Goal: Task Accomplishment & Management: Manage account settings

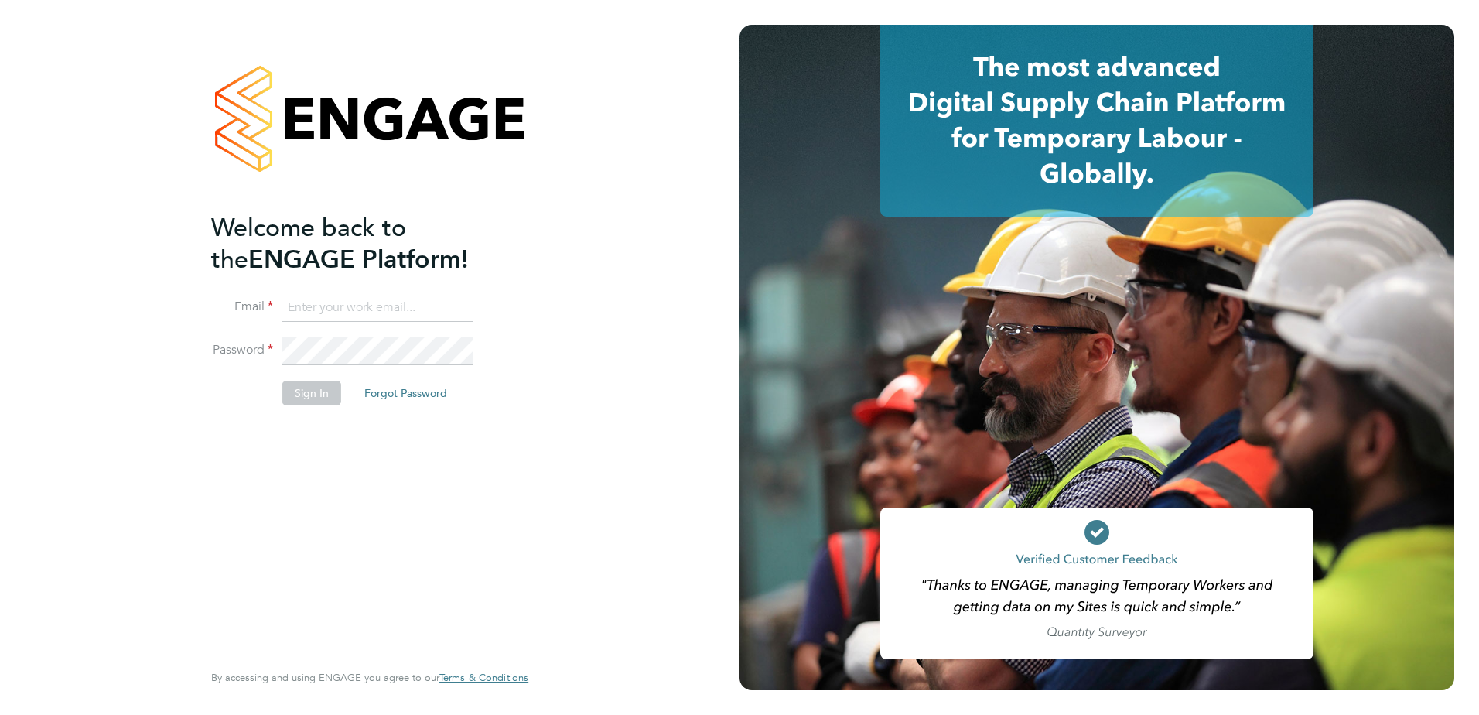
type input "dave.smith@vistry.co.uk"
click at [309, 393] on button "Sign In" at bounding box center [311, 393] width 59 height 25
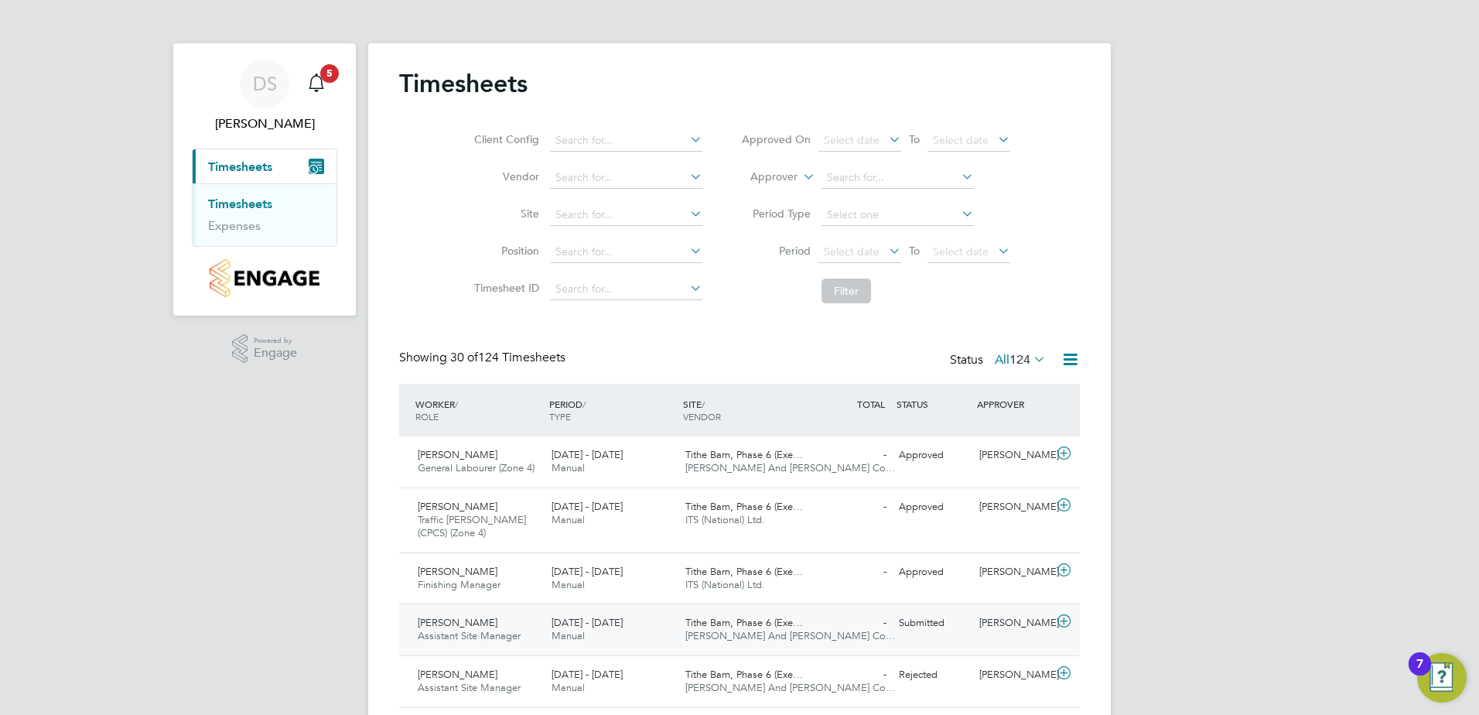
click at [518, 622] on div "Andrew Holloway Assistant Site Manager 25 - 31 Aug 2025" at bounding box center [479, 629] width 134 height 39
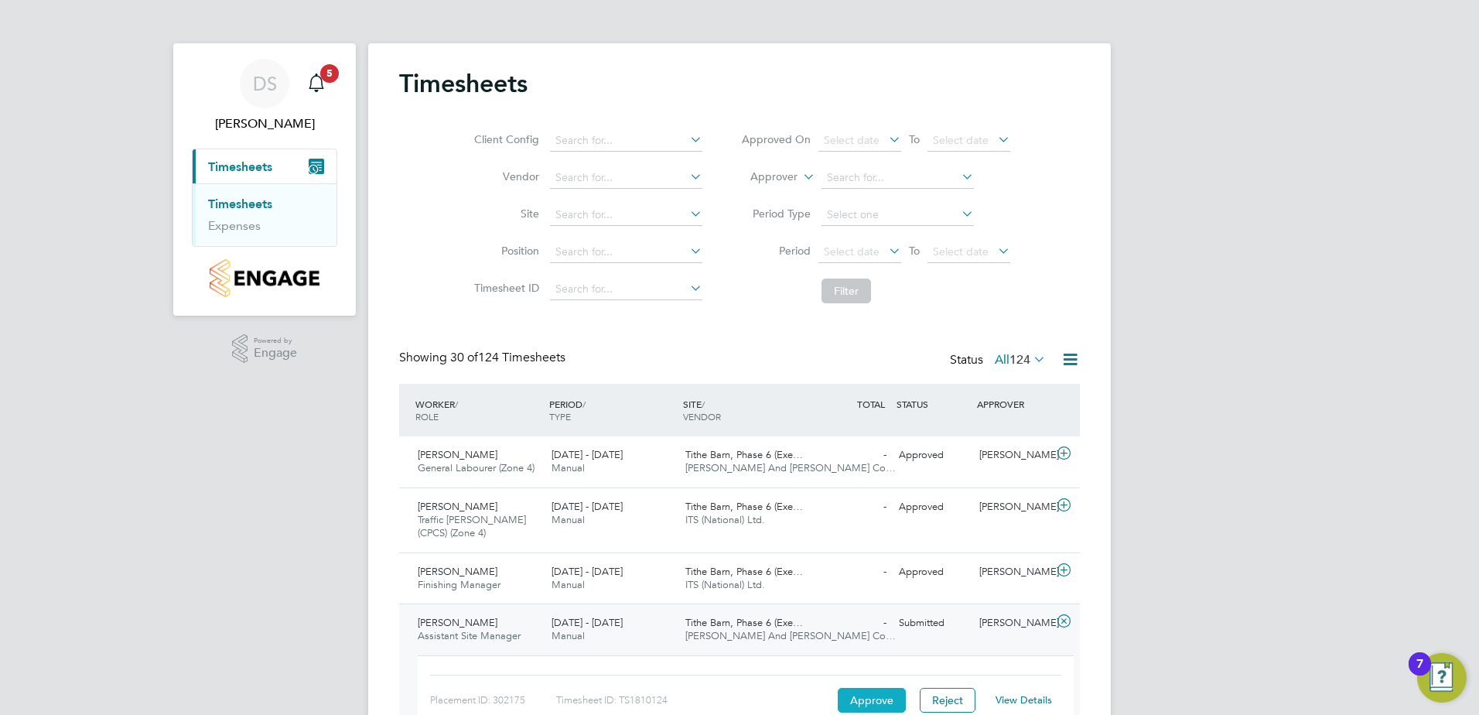
click at [877, 698] on button "Approve" at bounding box center [872, 700] width 68 height 25
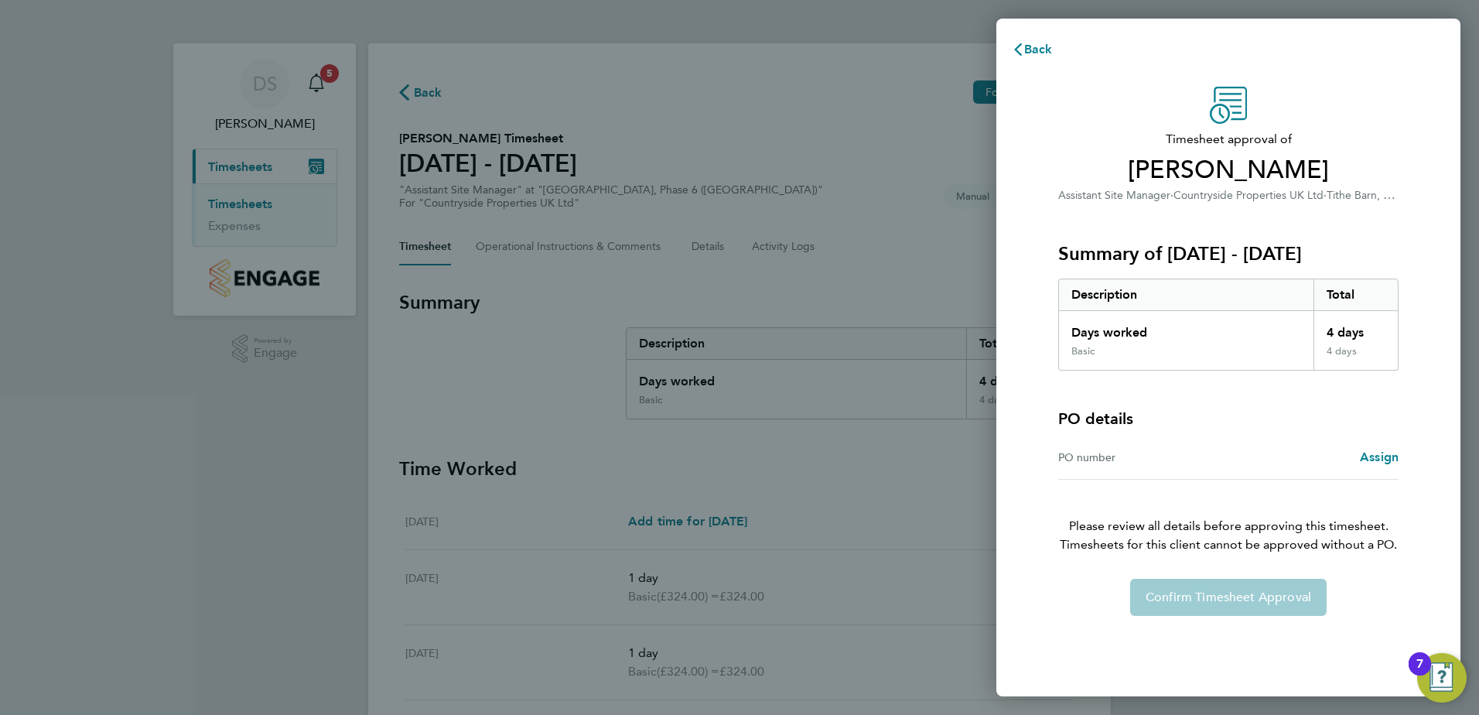
click at [1209, 597] on div "Confirm Timesheet Approval" at bounding box center [1229, 597] width 378 height 37
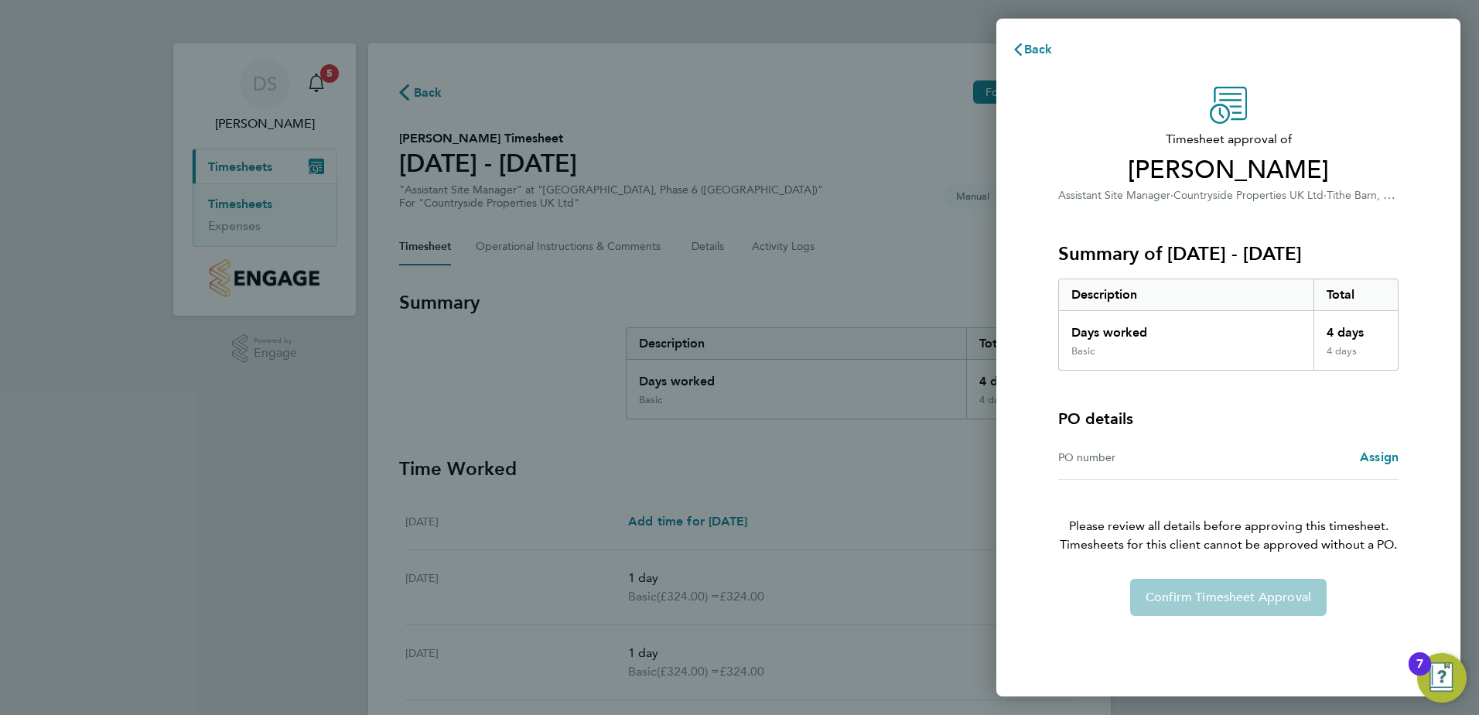
click at [861, 494] on div "Back Timesheet approval of [PERSON_NAME] Assistant Site Manager · Countryside P…" at bounding box center [739, 357] width 1479 height 715
click at [1378, 461] on span "Assign" at bounding box center [1379, 457] width 39 height 15
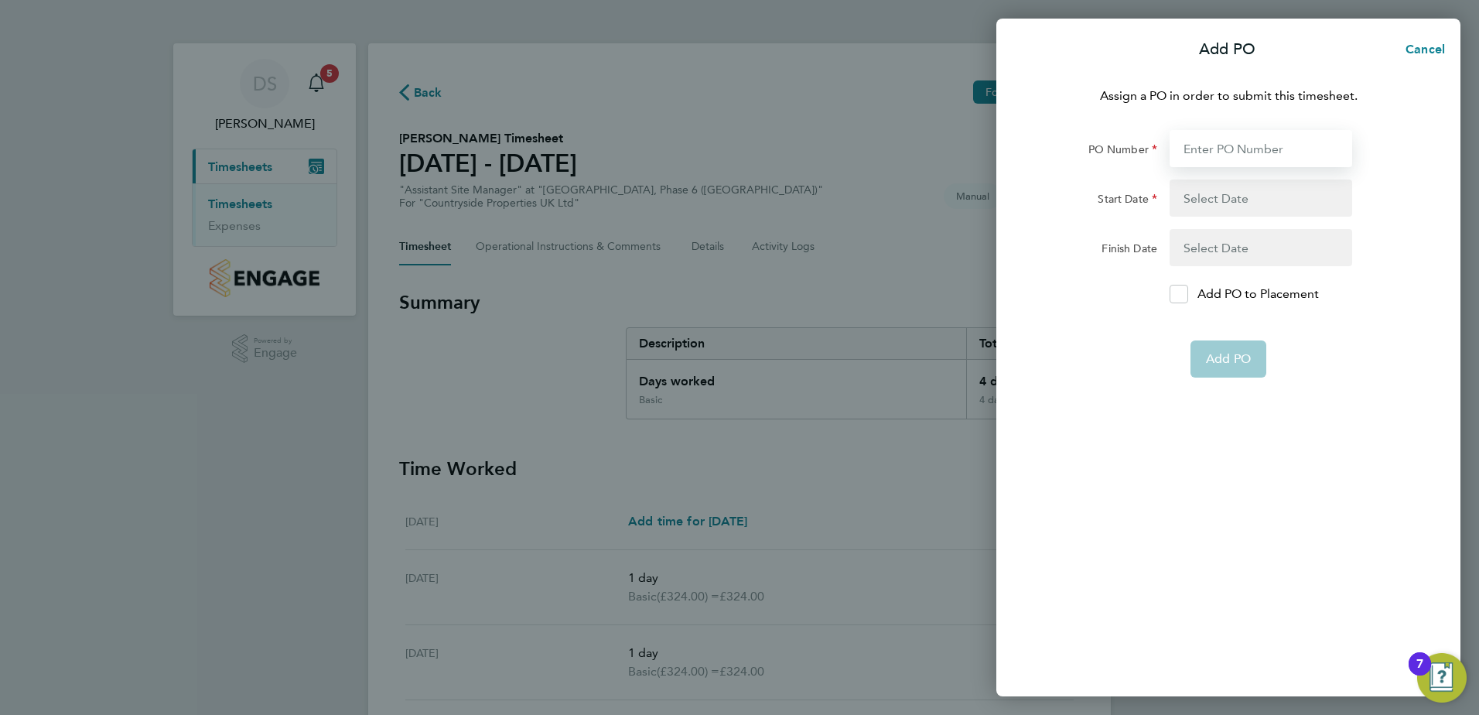
click at [1224, 149] on input "PO Number" at bounding box center [1261, 148] width 183 height 37
type input "L6691"
click at [1157, 398] on div "Assign a PO in order to submit this timesheet. PO Number L6691 Start Date Finis…" at bounding box center [1229, 382] width 464 height 628
click at [1212, 193] on button "button" at bounding box center [1261, 198] width 183 height 37
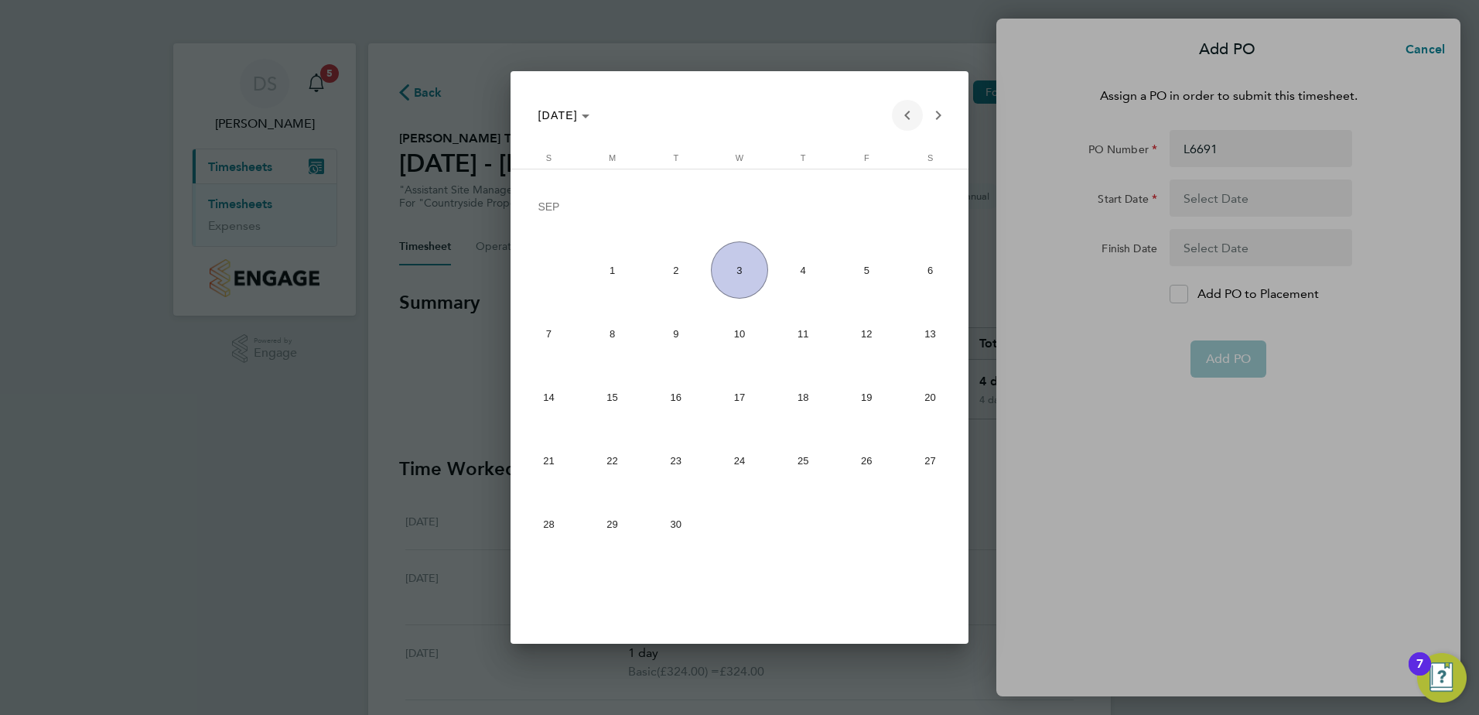
click at [911, 118] on span "Previous month" at bounding box center [907, 115] width 31 height 31
click at [668, 470] on span "26" at bounding box center [676, 464] width 57 height 57
type input "[DATE]"
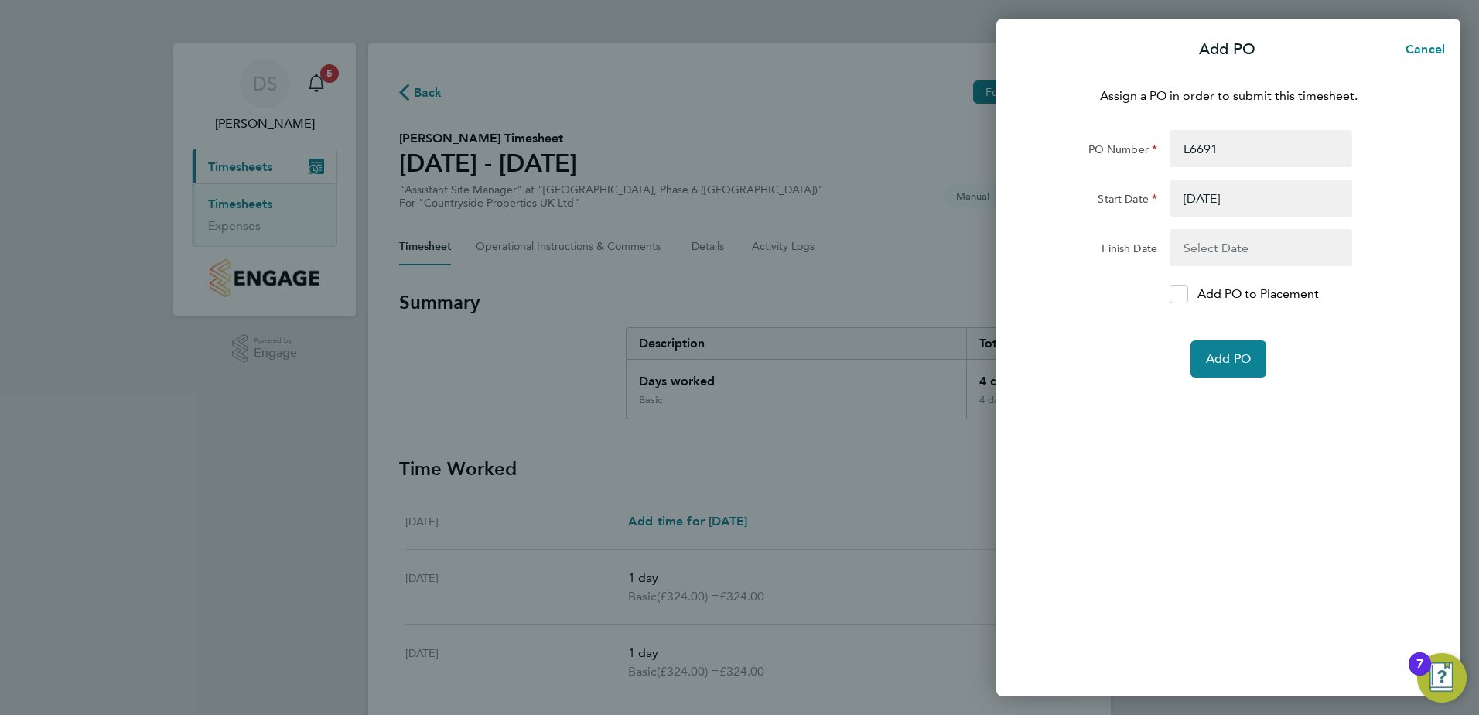
click at [1239, 245] on button "button" at bounding box center [1261, 247] width 183 height 37
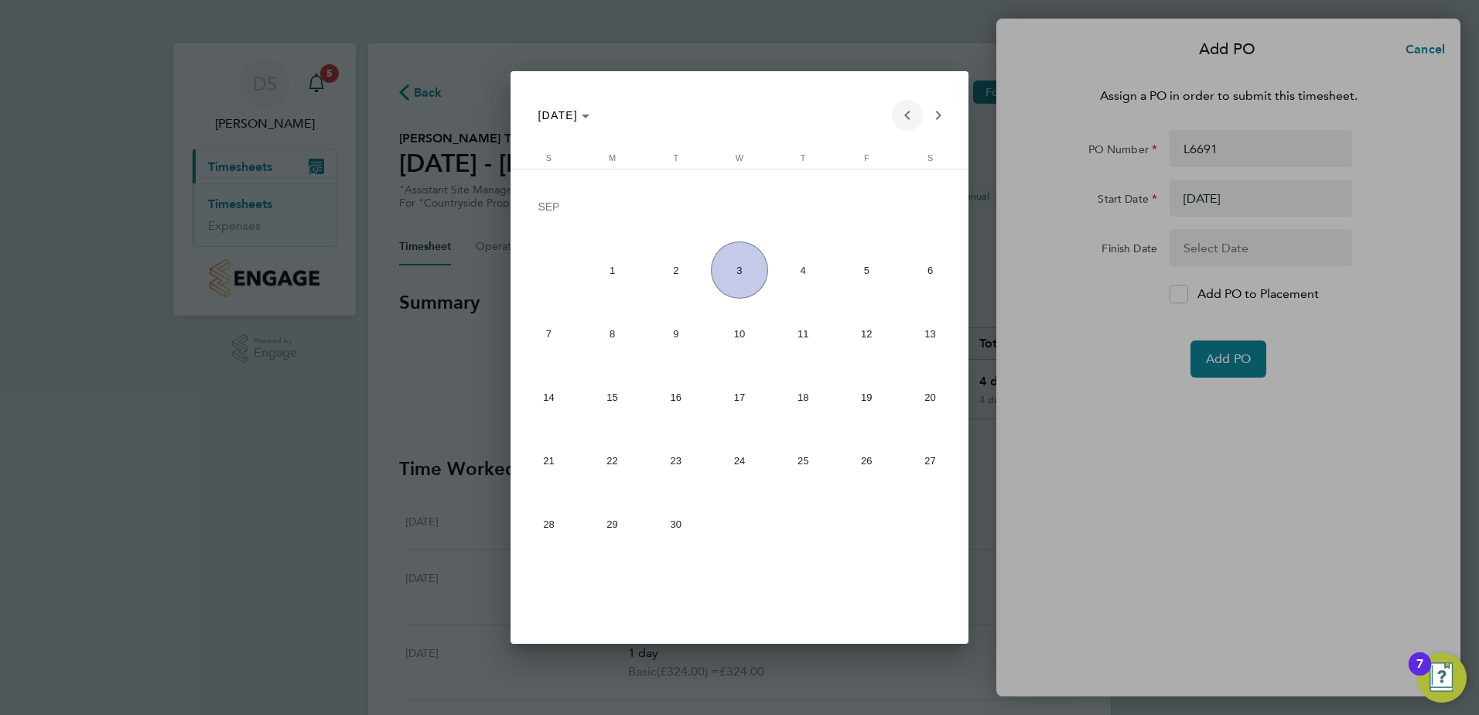
click at [908, 115] on span "Previous month" at bounding box center [907, 115] width 31 height 31
click at [863, 479] on span "29" at bounding box center [866, 464] width 57 height 57
type input "[DATE]"
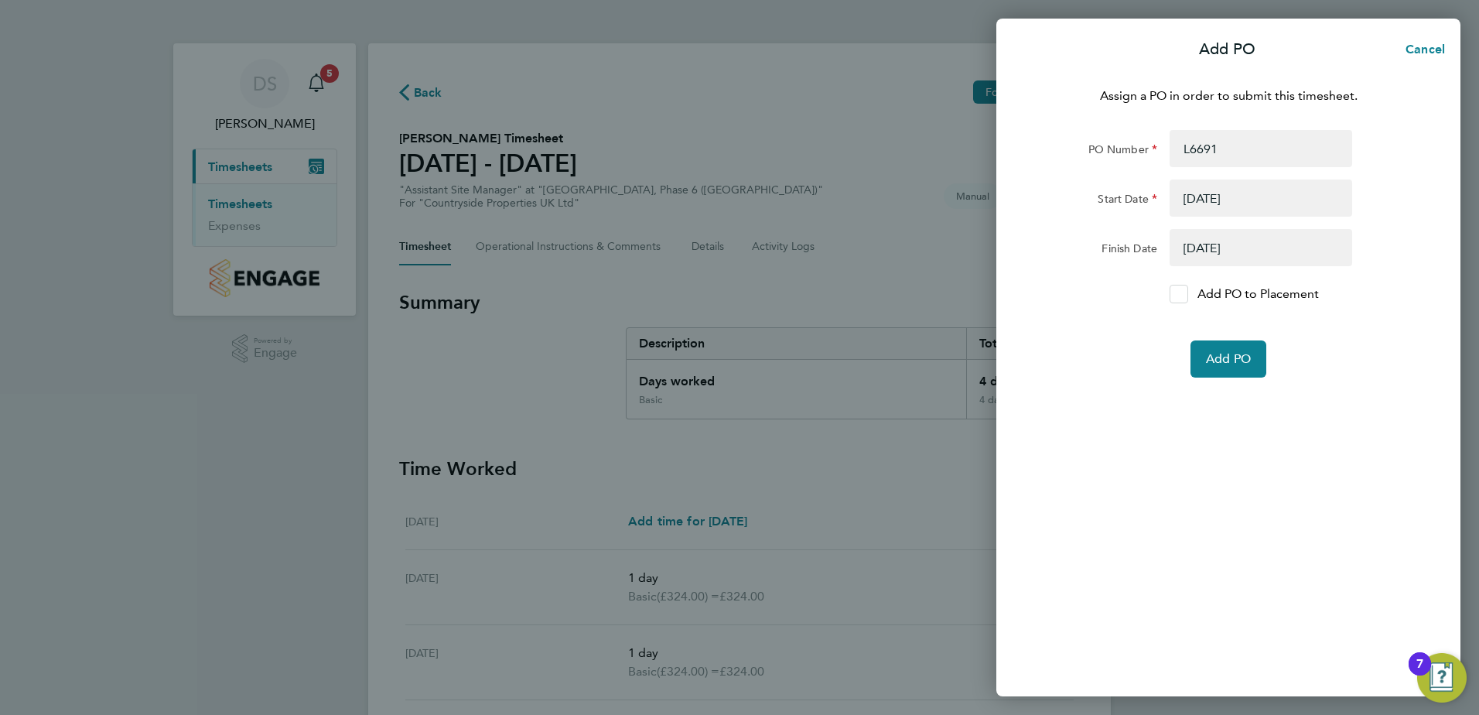
click at [1178, 291] on icon at bounding box center [1179, 294] width 12 height 10
click at [1185, 294] on input "Add PO to Placement" at bounding box center [1185, 294] width 0 height 0
click at [1240, 364] on span "Add PO" at bounding box center [1228, 358] width 45 height 15
click at [1429, 53] on span "Cancel" at bounding box center [1423, 49] width 44 height 15
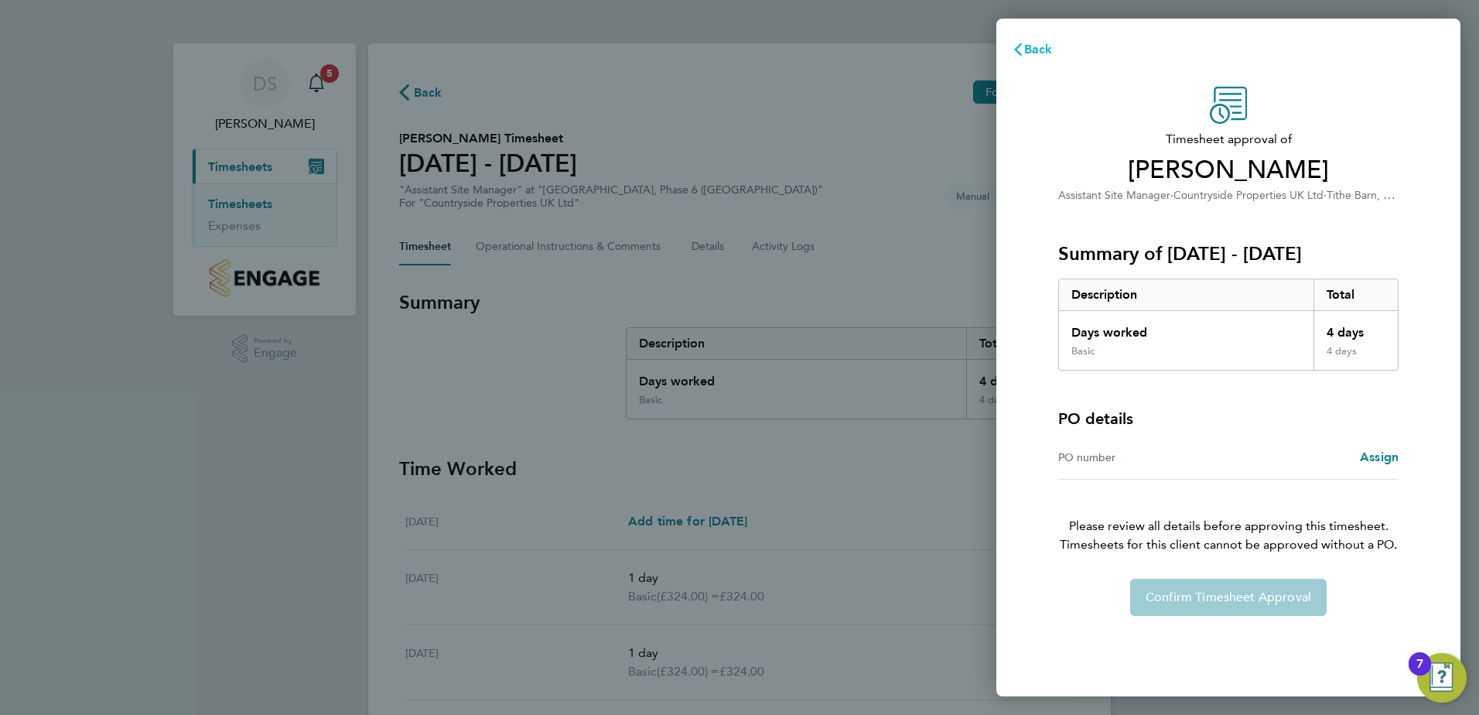
click at [1032, 50] on span "Back" at bounding box center [1038, 49] width 29 height 15
